Goal: Task Accomplishment & Management: Use online tool/utility

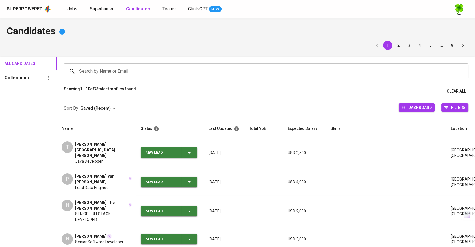
click at [92, 9] on span "Superhunter" at bounding box center [102, 8] width 24 height 5
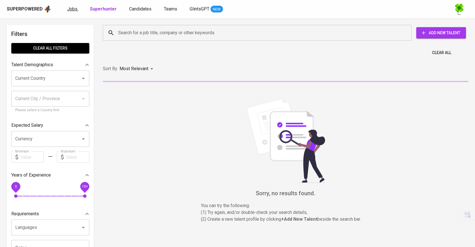
click at [73, 12] on link "Jobs" at bounding box center [72, 9] width 11 height 7
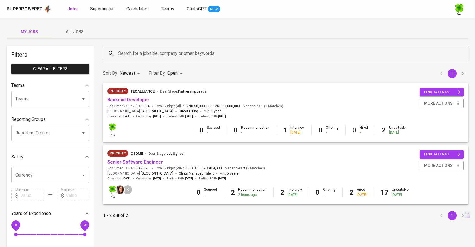
click at [83, 33] on span "All Jobs" at bounding box center [74, 31] width 38 height 7
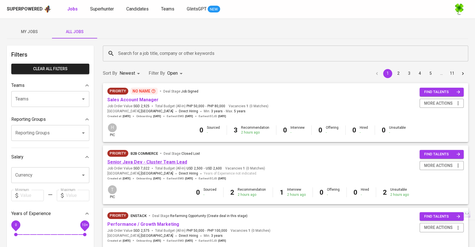
click at [158, 162] on link "Senior Java Dev - Cluster Team Lead" at bounding box center [147, 161] width 80 height 5
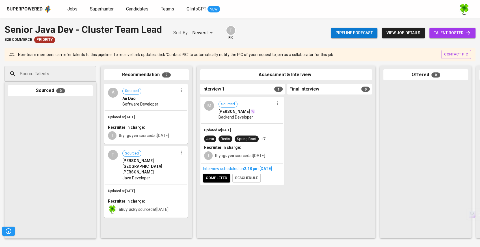
click at [75, 74] on input "Source Talents..." at bounding box center [47, 73] width 59 height 11
paste input "l [PERSON_NAME][DOMAIN_NAME][EMAIL_ADDRESS][PERSON_NAME][DOMAIN_NAME]"
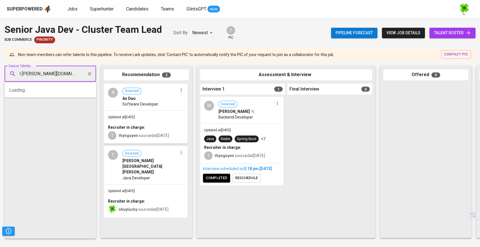
type input "[PERSON_NAME][DOMAIN_NAME][EMAIL_ADDRESS][PERSON_NAME][DOMAIN_NAME]"
click at [38, 92] on span "[PERSON_NAME]" at bounding box center [38, 90] width 31 height 6
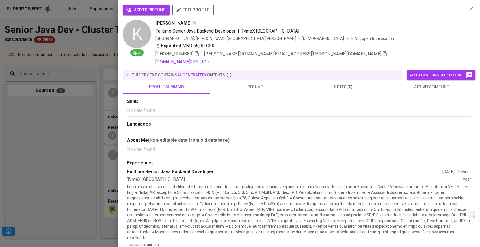
click at [140, 6] on button "add to pipeline" at bounding box center [146, 10] width 47 height 11
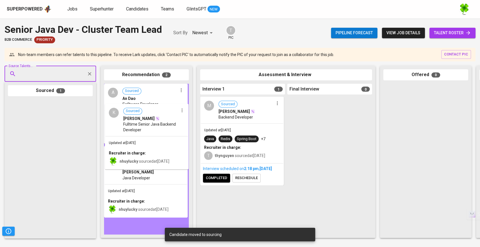
drag, startPoint x: 59, startPoint y: 121, endPoint x: 161, endPoint y: 126, distance: 102.7
